Goal: Task Accomplishment & Management: Manage account settings

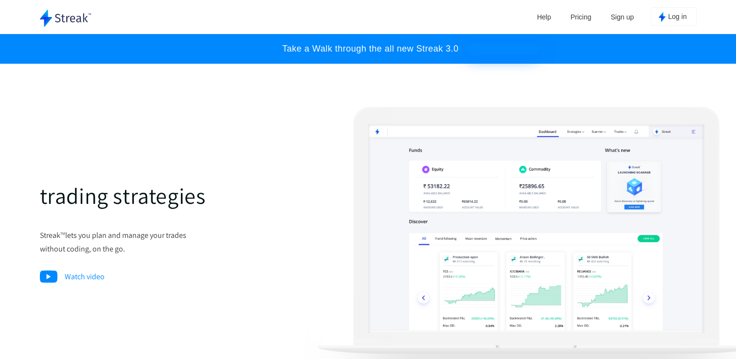
click at [667, 19] on button "Log in" at bounding box center [674, 16] width 46 height 18
click at [54, 22] on img at bounding box center [66, 18] width 52 height 17
click at [674, 16] on span "Log in" at bounding box center [677, 17] width 18 height 9
click at [52, 15] on img at bounding box center [66, 18] width 52 height 17
click at [670, 17] on span "Log in" at bounding box center [677, 17] width 18 height 9
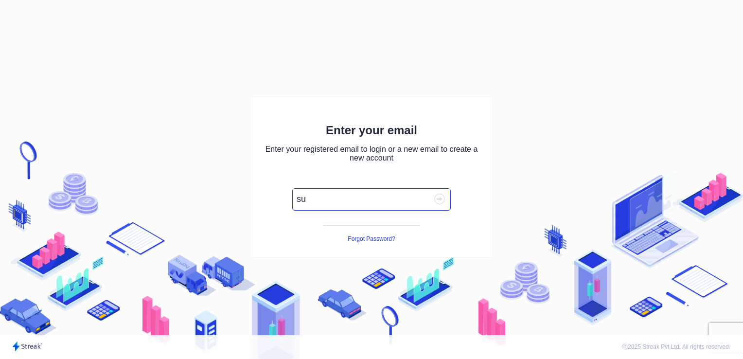
type input "[EMAIL_ADDRESS][DOMAIN_NAME]"
click at [437, 196] on icon "button" at bounding box center [439, 199] width 11 height 11
click at [375, 236] on button "Forgot Password?" at bounding box center [371, 238] width 47 height 7
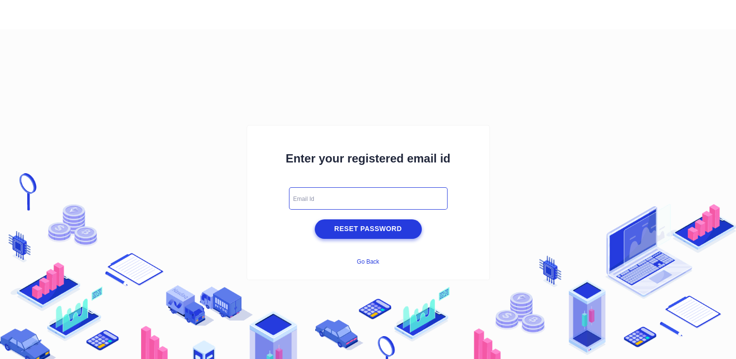
click at [322, 197] on input "text" at bounding box center [368, 198] width 159 height 22
type input "[EMAIL_ADDRESS][DOMAIN_NAME]"
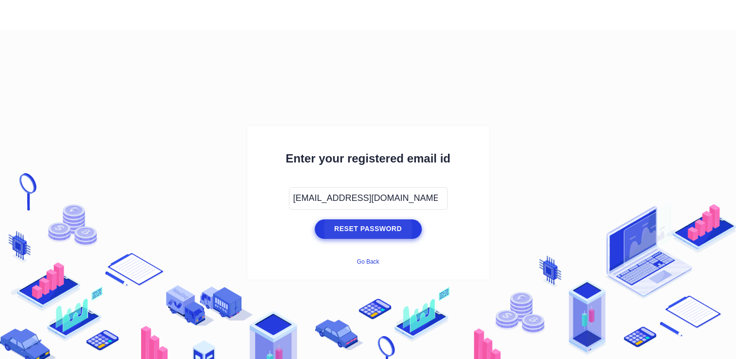
click at [367, 226] on span "Reset Password" at bounding box center [368, 229] width 102 height 12
click at [366, 230] on span "Reset Password" at bounding box center [368, 229] width 102 height 12
click at [367, 261] on button "Go Back" at bounding box center [367, 261] width 22 height 7
